Goal: Transaction & Acquisition: Subscribe to service/newsletter

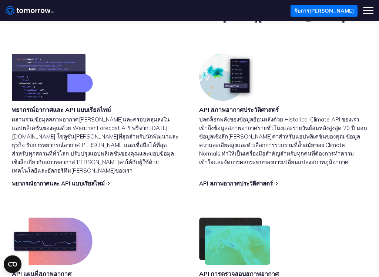
scroll to position [293, 0]
click at [76, 123] on p "ผสานรวมข้อมูลสภาพอากาศ[PERSON_NAME]และครอบคลุมลงในแอปพลิเคชันของคุณด้วย Weather…" at bounding box center [96, 145] width 168 height 60
click at [76, 112] on font "พยากรณ์อากาศและ API แบบเรียลไทม์" at bounding box center [61, 108] width 99 height 7
click at [84, 121] on font "ผสานรวมข้อมูลสภาพอากาศ[PERSON_NAME]และครอบคลุมลงในแอปพลิเคชันของคุณด้วย Weather…" at bounding box center [95, 144] width 166 height 58
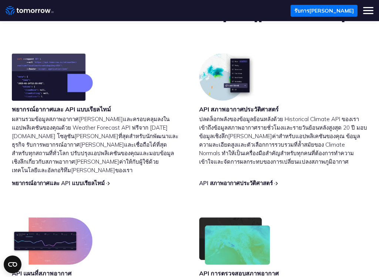
click at [82, 118] on font "ผสานรวมข้อมูลสภาพอากาศ[PERSON_NAME]และครอบคลุมลงในแอปพลิเคชันของคุณด้วย Weather…" at bounding box center [95, 144] width 166 height 58
click at [90, 179] on font "พยากรณ์อากาศและ API แบบเรียลไทม์" at bounding box center [58, 182] width 93 height 7
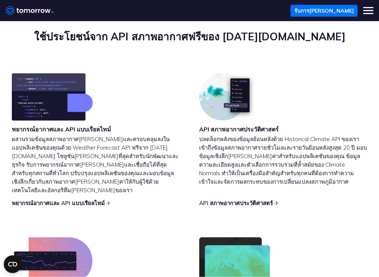
scroll to position [273, 0]
click at [91, 199] on font "พยากรณ์อากาศและ API แบบเรียลไทม์" at bounding box center [58, 202] width 93 height 7
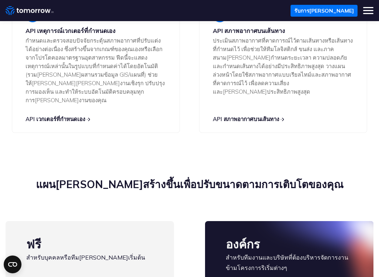
scroll to position [1770, 0]
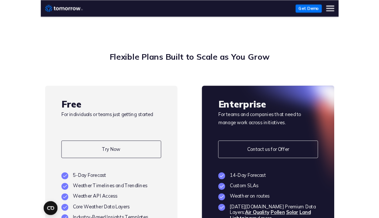
scroll to position [0, 0]
